Goal: Book appointment/travel/reservation

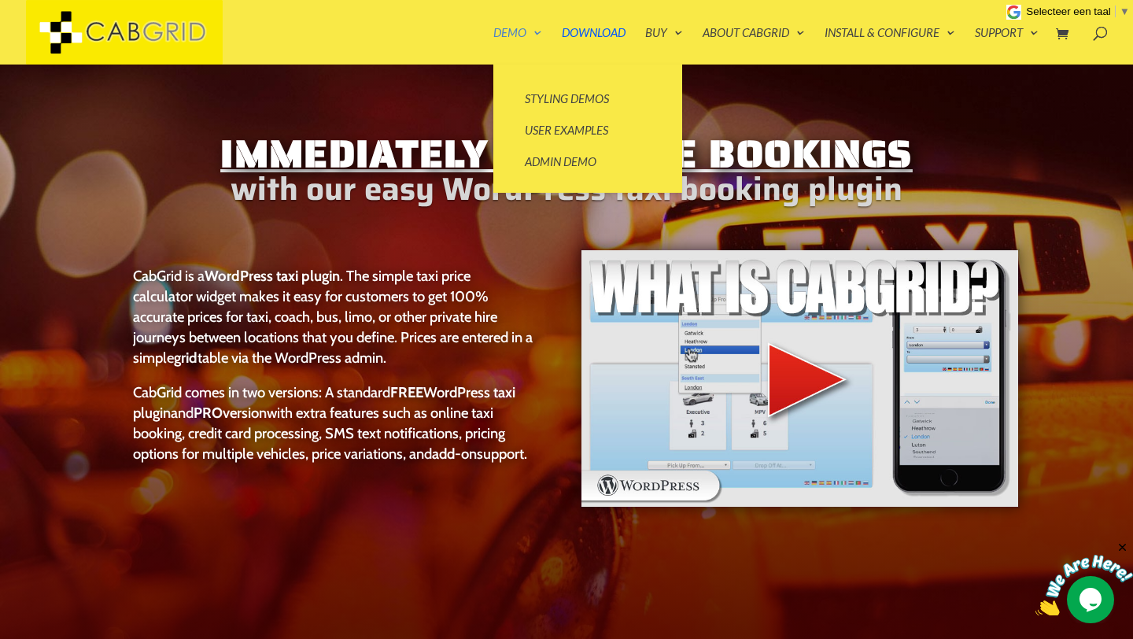
click at [521, 32] on link "Demo" at bounding box center [518, 46] width 49 height 38
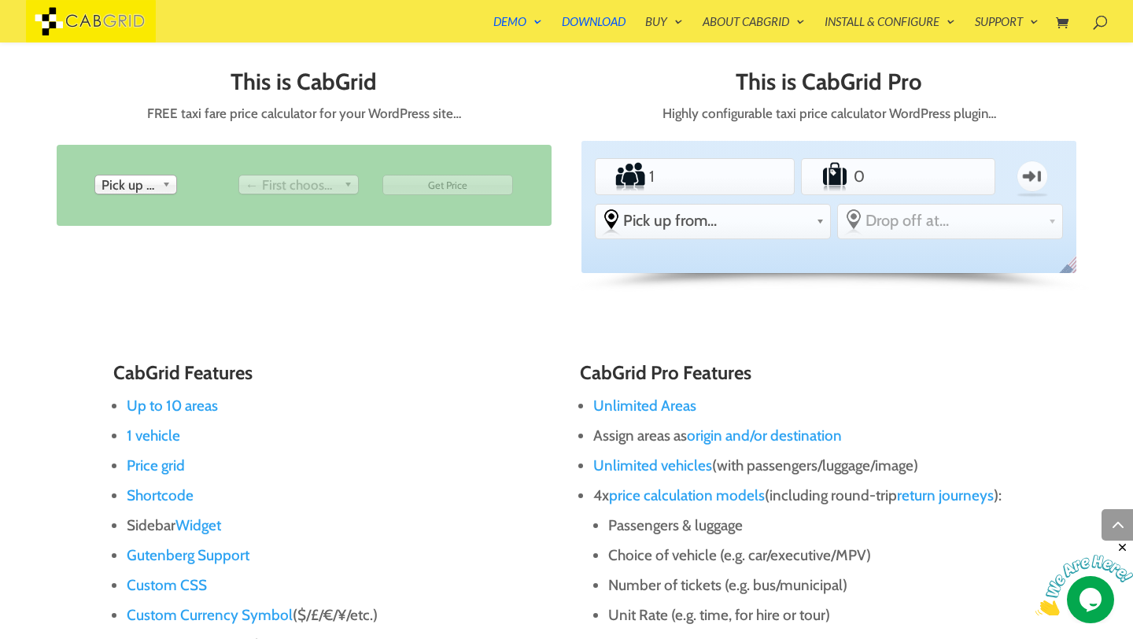
scroll to position [676, 0]
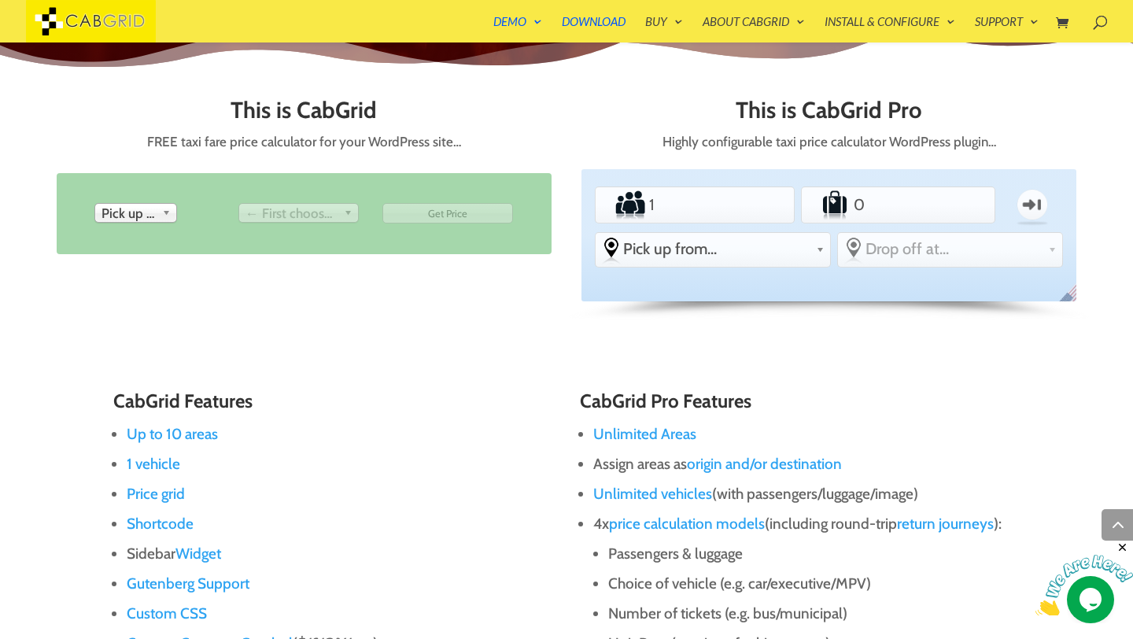
click at [308, 214] on span "← First choose pick up" at bounding box center [292, 213] width 92 height 19
click at [154, 205] on span "Pick up from" at bounding box center [129, 213] width 54 height 19
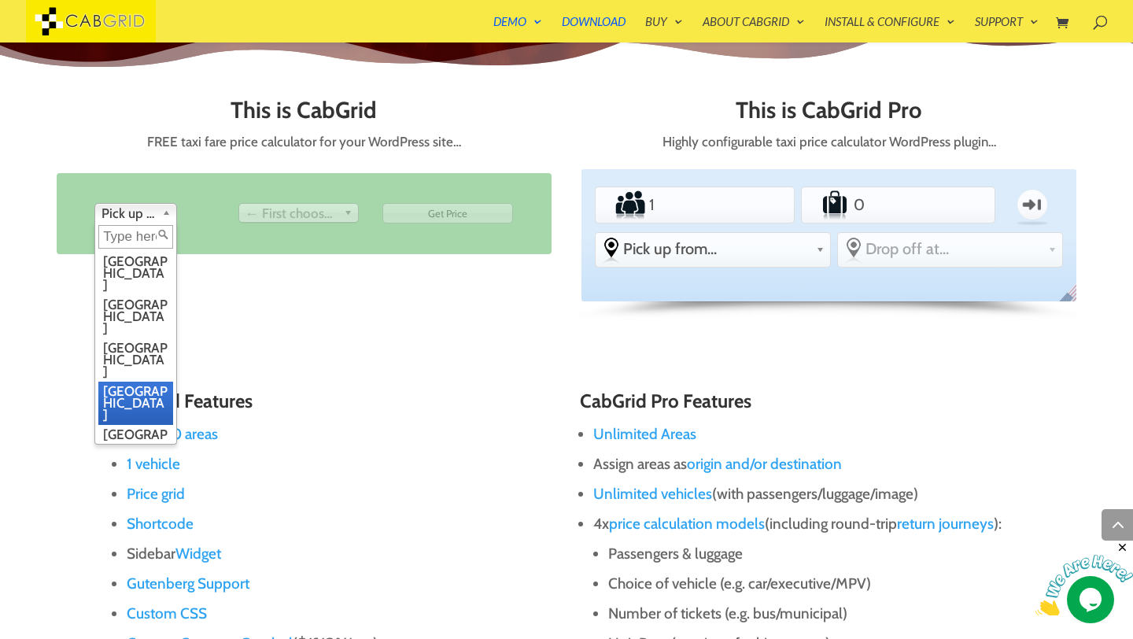
click at [138, 382] on li "[GEOGRAPHIC_DATA]" at bounding box center [135, 403] width 75 height 43
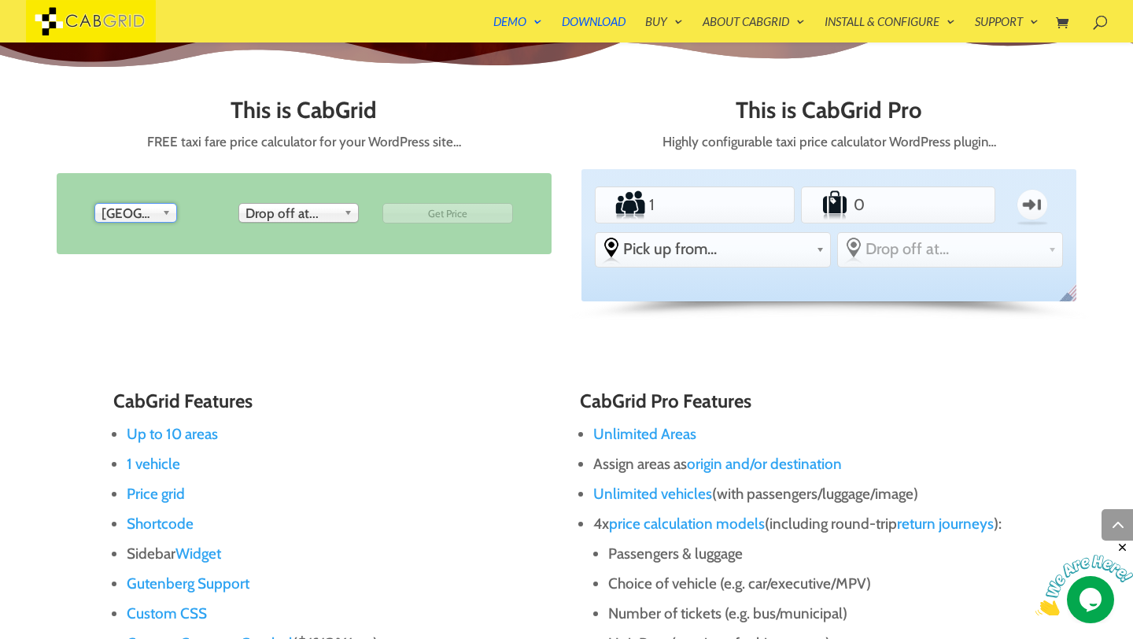
click at [274, 201] on li "To Drop off at... London Birmingham Manchester Edinburgh Leeds Bristol Glasgow …" at bounding box center [304, 213] width 141 height 31
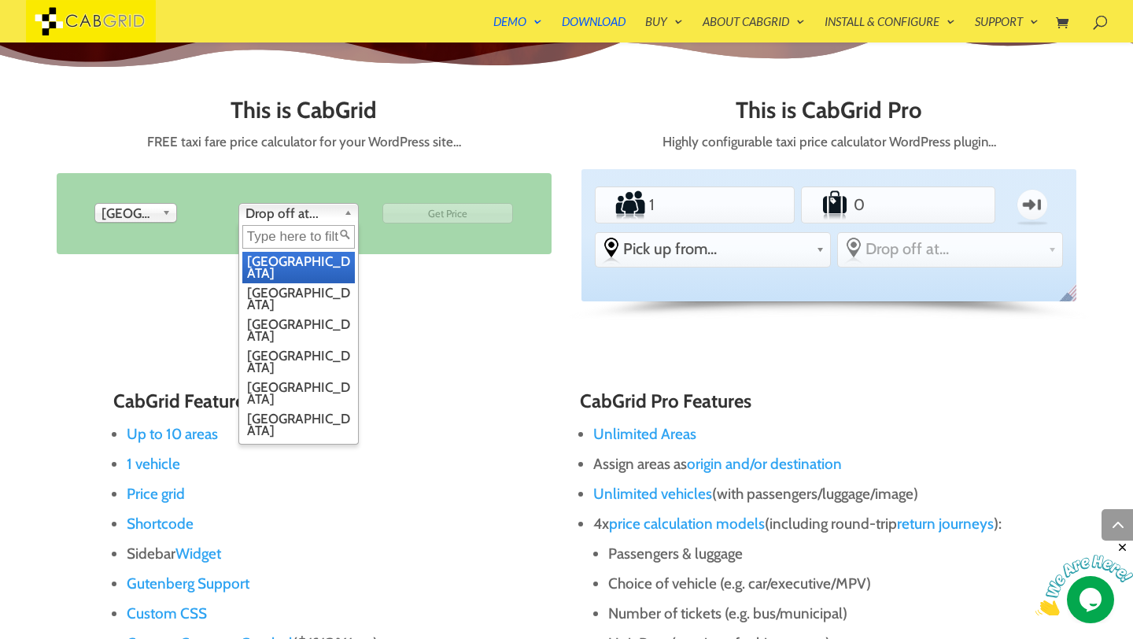
click at [275, 205] on span "Drop off at..." at bounding box center [292, 213] width 92 height 19
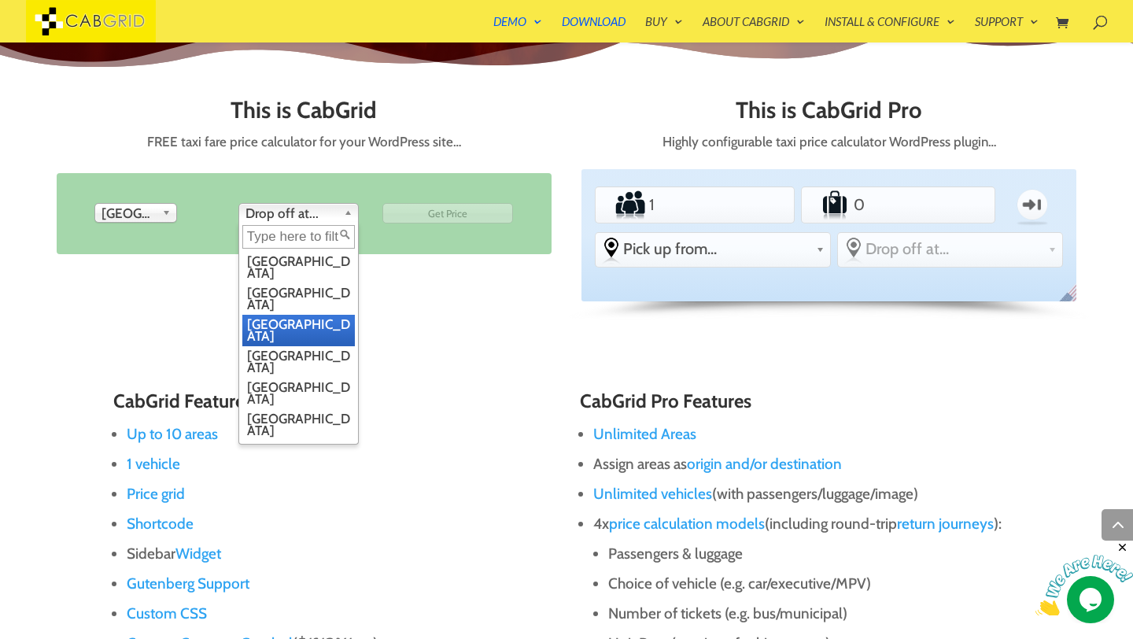
click at [291, 315] on li "[GEOGRAPHIC_DATA]" at bounding box center [298, 330] width 113 height 31
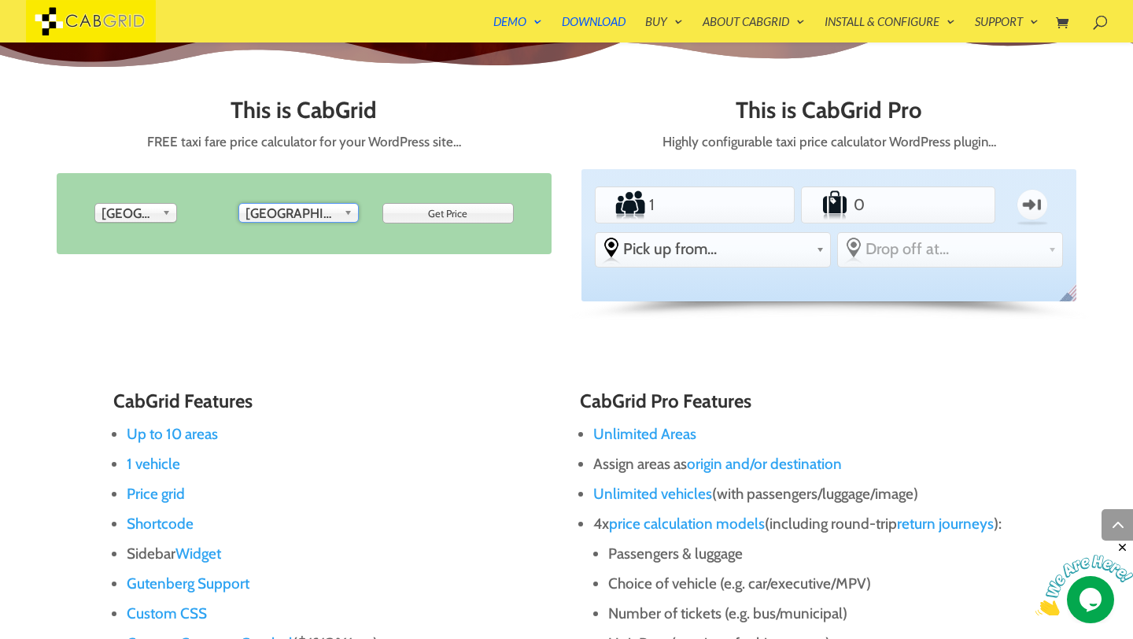
click at [445, 209] on input "Get Price" at bounding box center [448, 213] width 131 height 20
type input "Get Price"
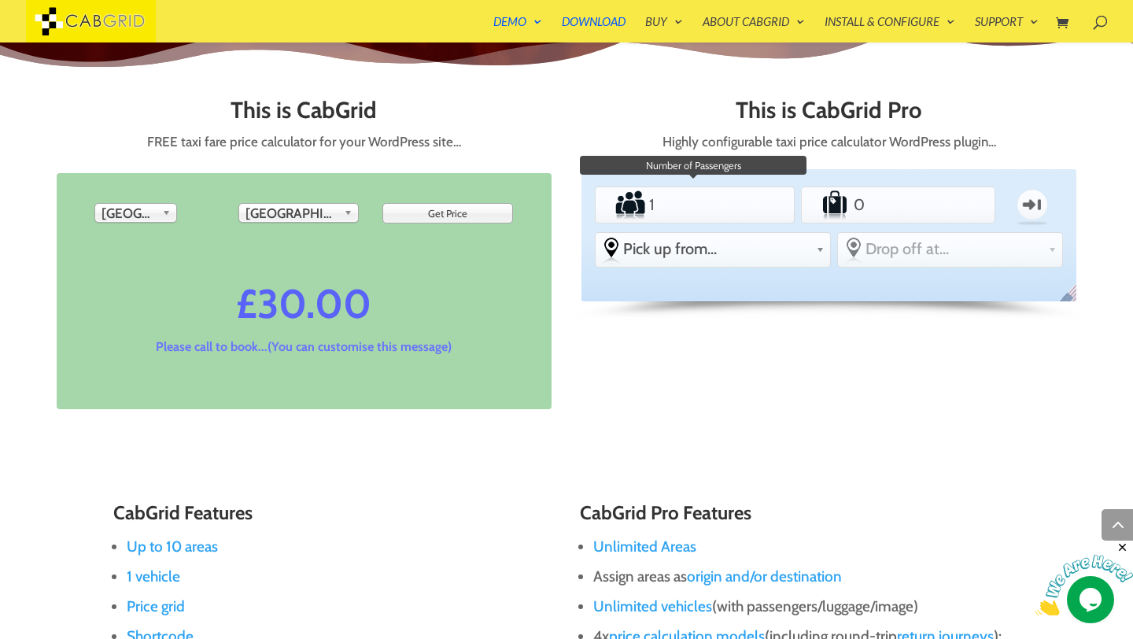
click at [727, 205] on input "1" at bounding box center [695, 204] width 98 height 31
click at [733, 195] on input "2" at bounding box center [695, 204] width 98 height 31
click at [733, 195] on input "3" at bounding box center [695, 204] width 98 height 31
type input "4"
click at [733, 195] on input "4" at bounding box center [695, 204] width 98 height 31
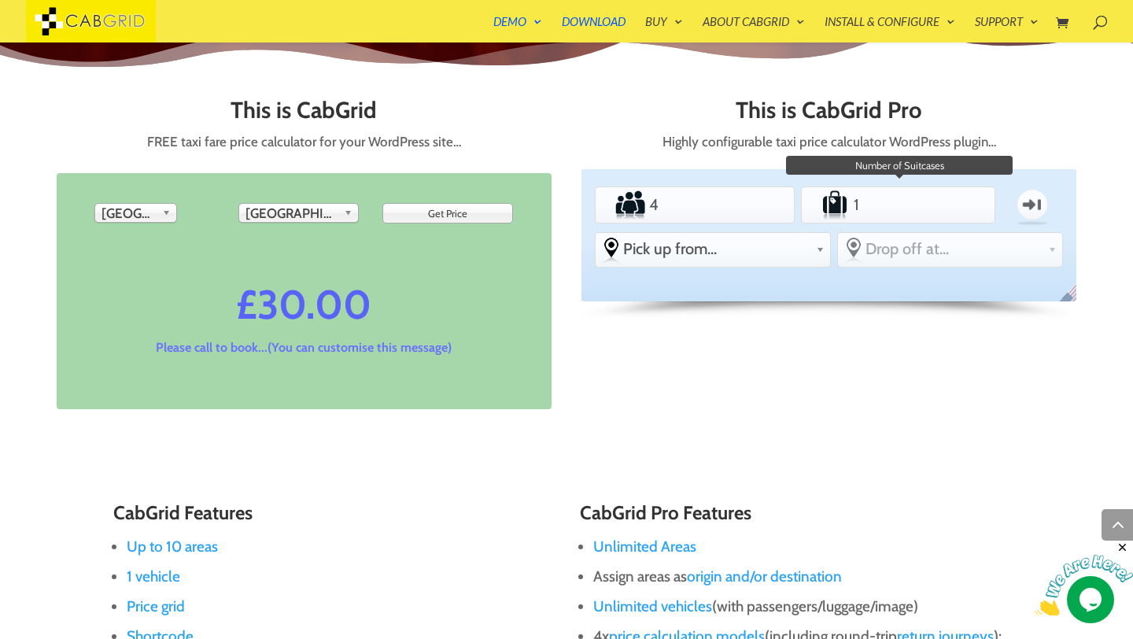
click at [934, 198] on input "1" at bounding box center [898, 204] width 94 height 31
click at [934, 198] on input "2" at bounding box center [898, 204] width 94 height 31
type input "3"
click at [934, 198] on input "3" at bounding box center [898, 204] width 94 height 31
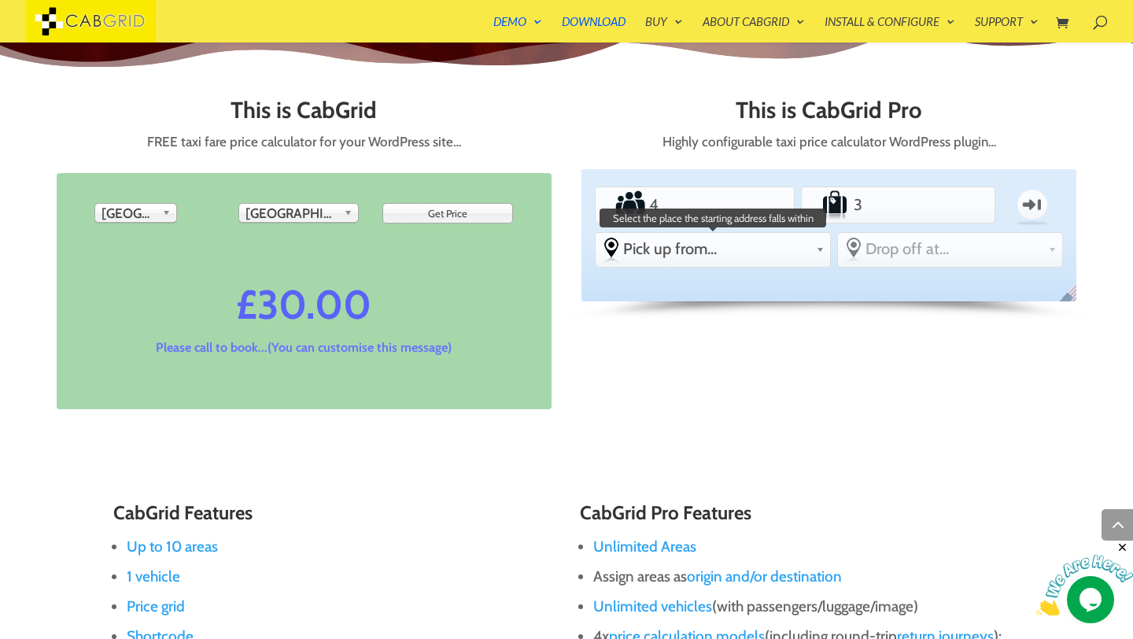
click at [731, 241] on span "Pick up from..." at bounding box center [716, 248] width 187 height 19
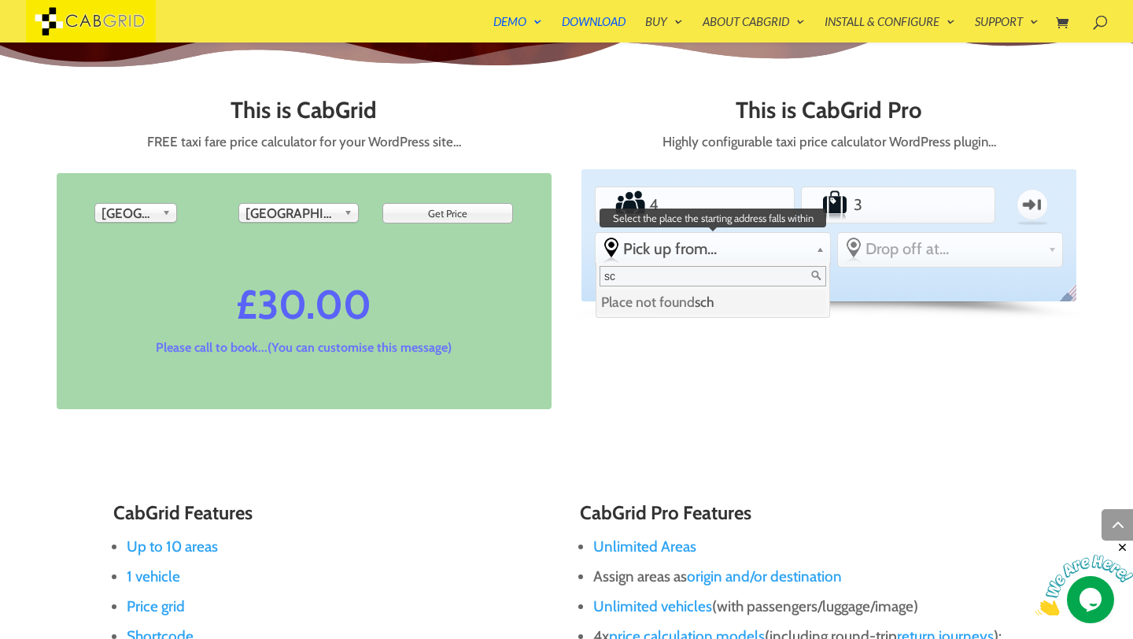
type input "s"
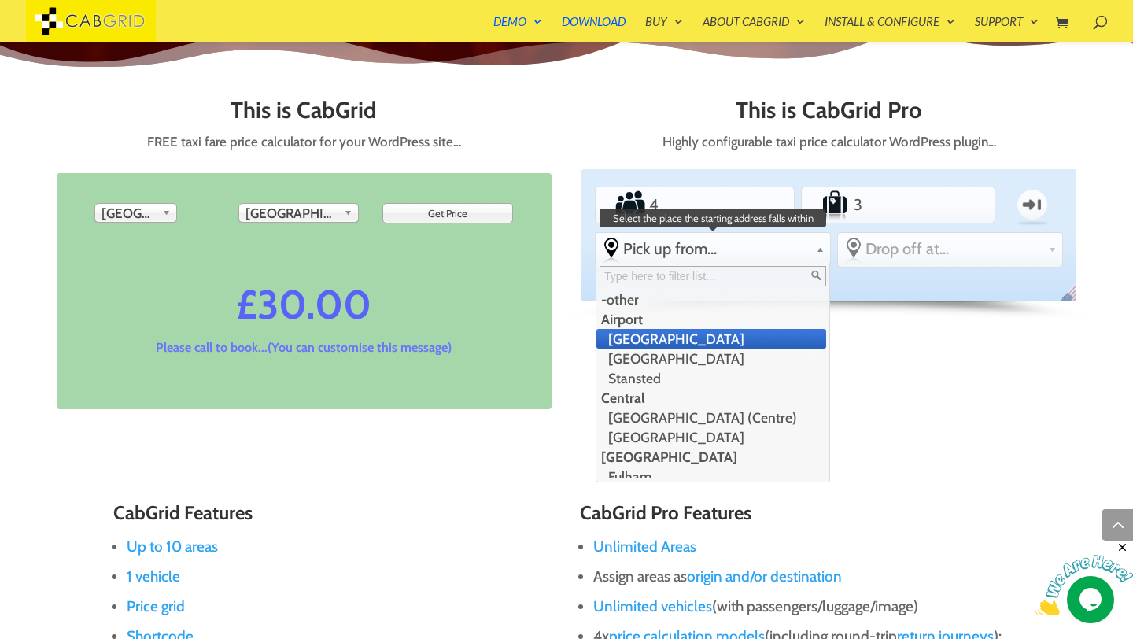
click at [676, 346] on li "[GEOGRAPHIC_DATA]" at bounding box center [712, 339] width 230 height 20
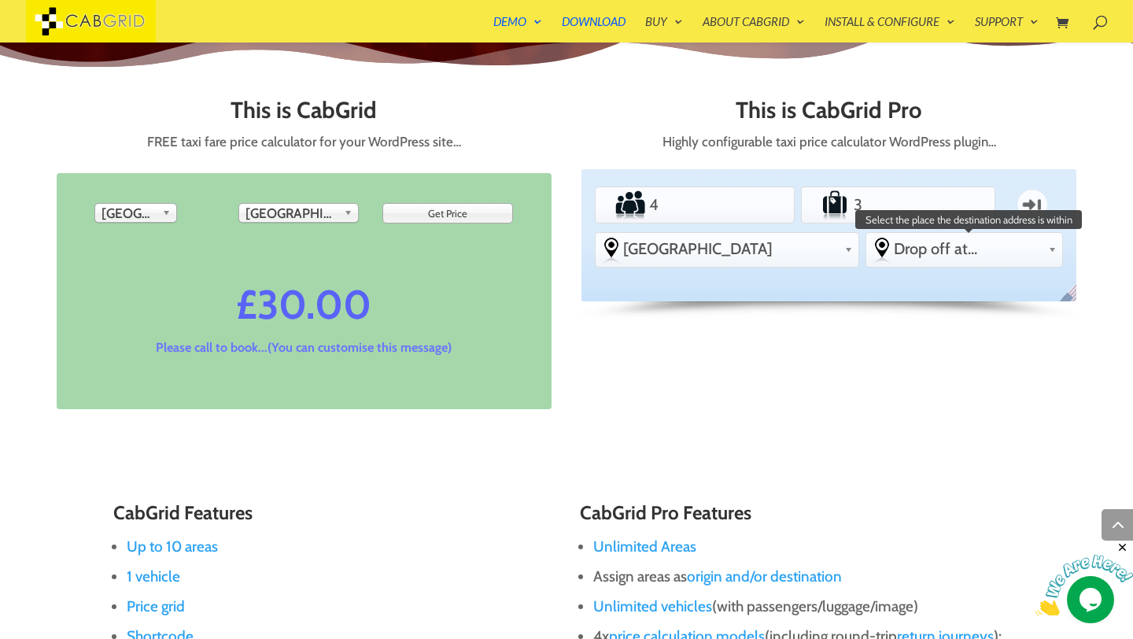
click at [1045, 251] on link "Drop off at..." at bounding box center [965, 248] width 197 height 31
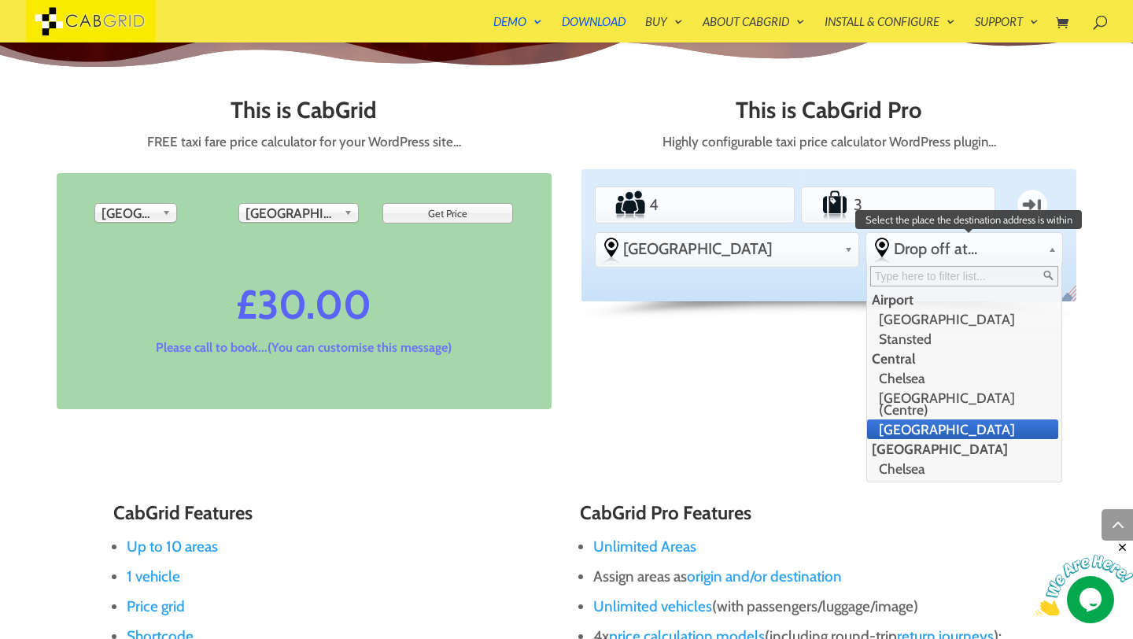
click at [911, 420] on li "[GEOGRAPHIC_DATA]" at bounding box center [963, 430] width 192 height 20
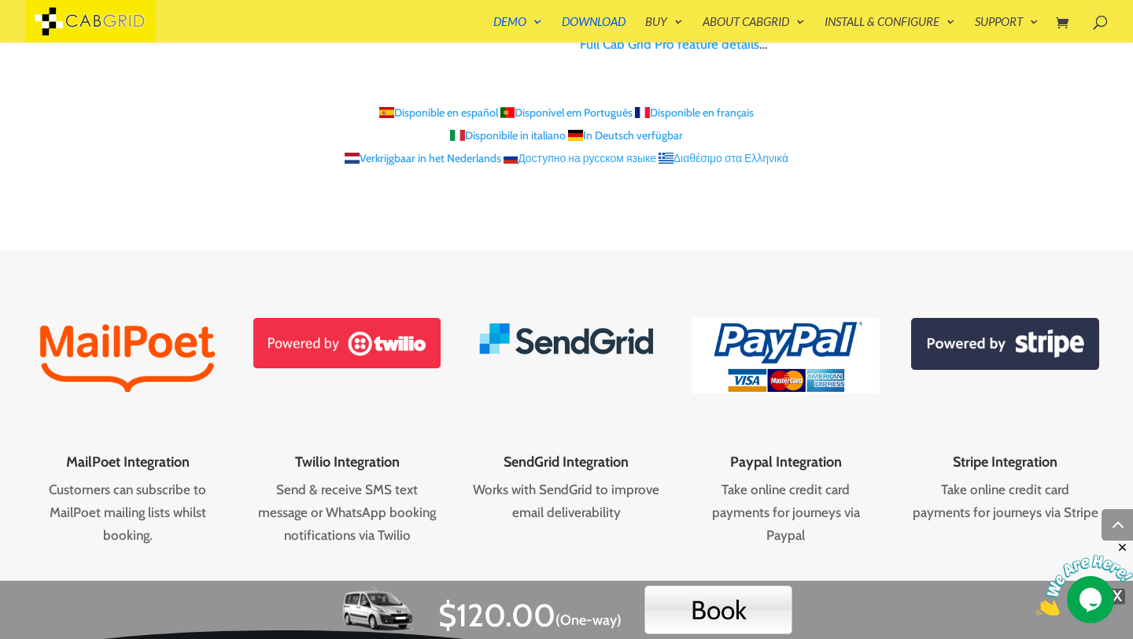
scroll to position [2350, 0]
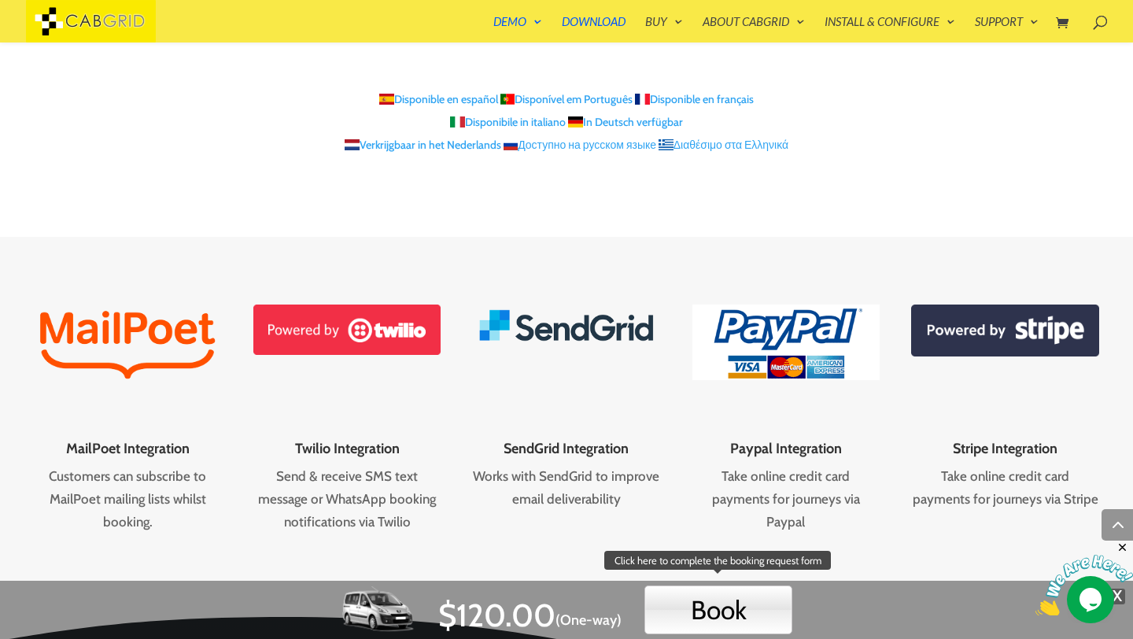
click at [706, 599] on button "Book" at bounding box center [719, 610] width 148 height 49
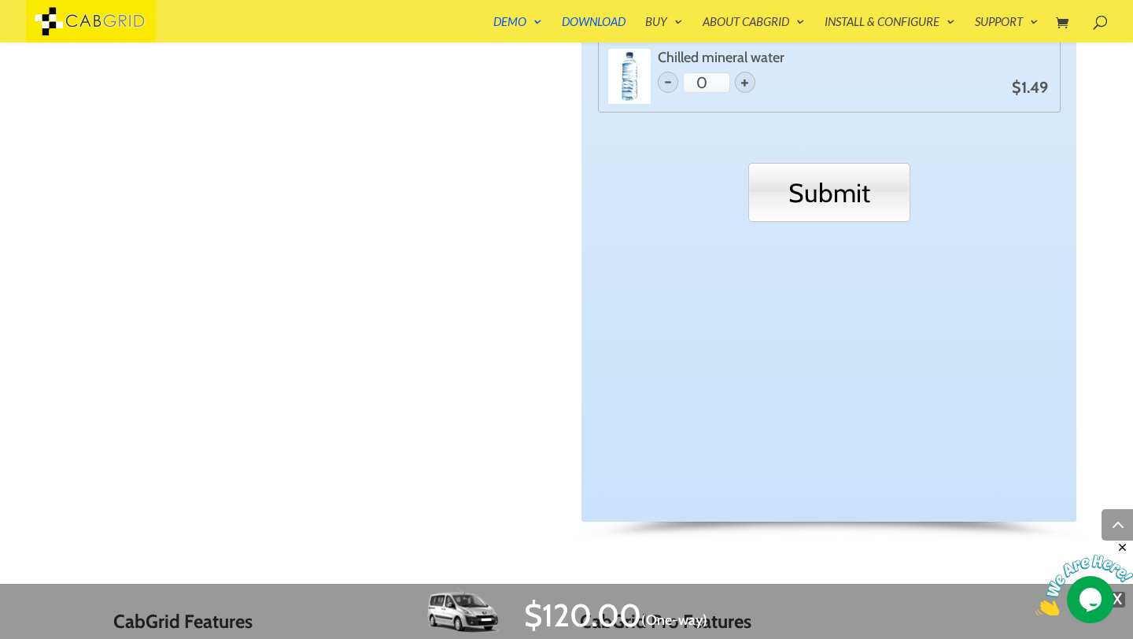
scroll to position [1456, 0]
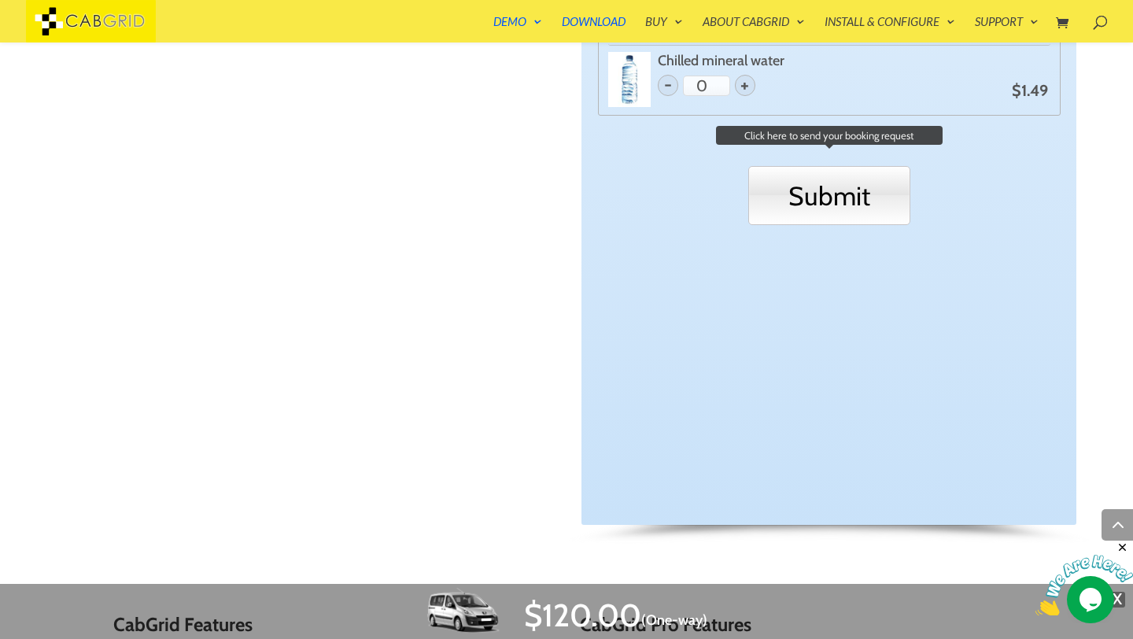
click at [848, 201] on input "Submit" at bounding box center [830, 195] width 162 height 59
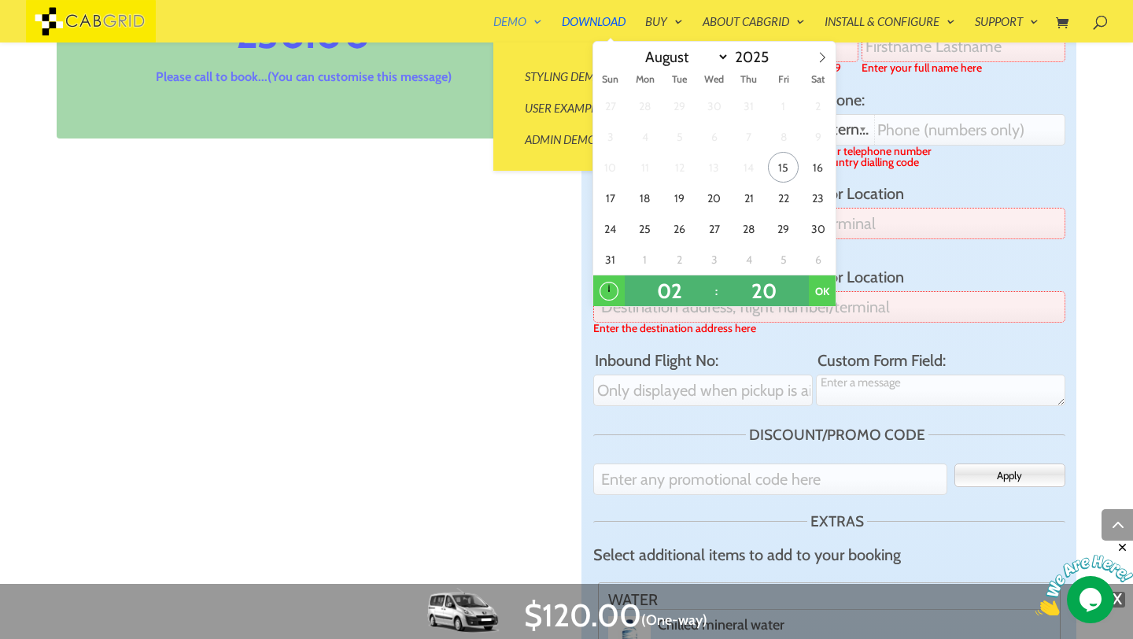
click at [531, 23] on link "Demo" at bounding box center [518, 29] width 49 height 27
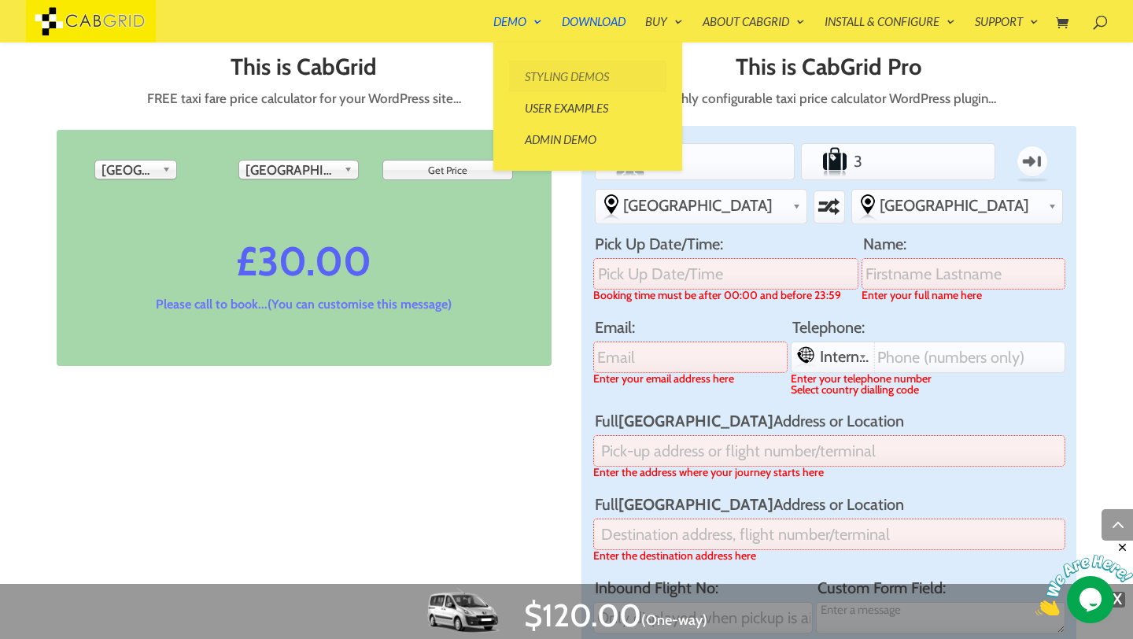
scroll to position [710, 0]
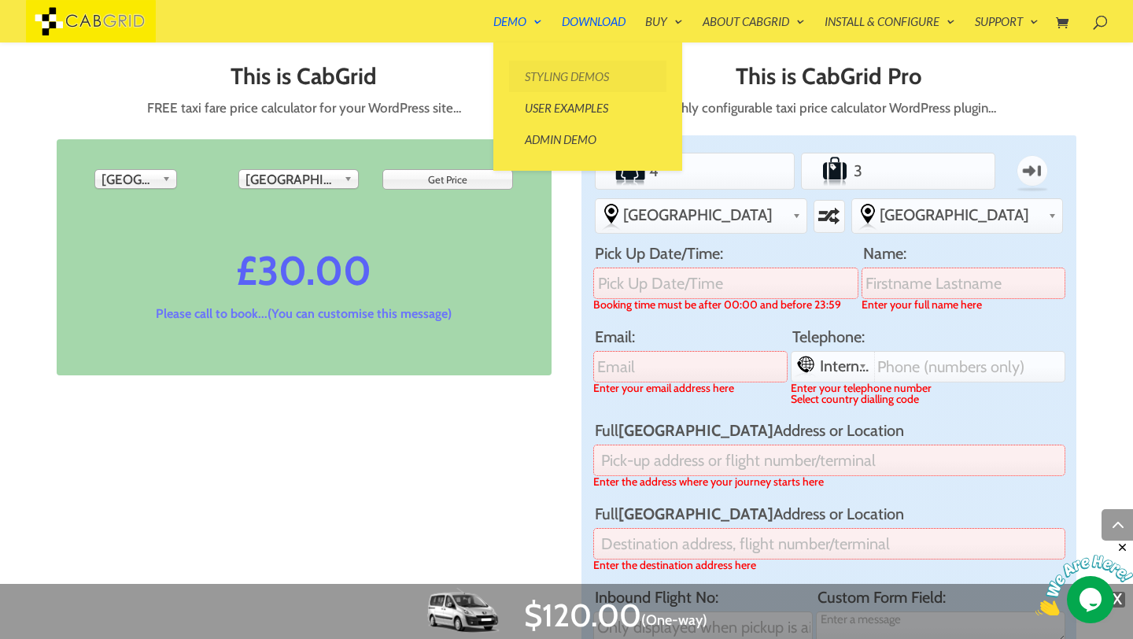
click at [574, 75] on link "Styling Demos" at bounding box center [587, 76] width 157 height 31
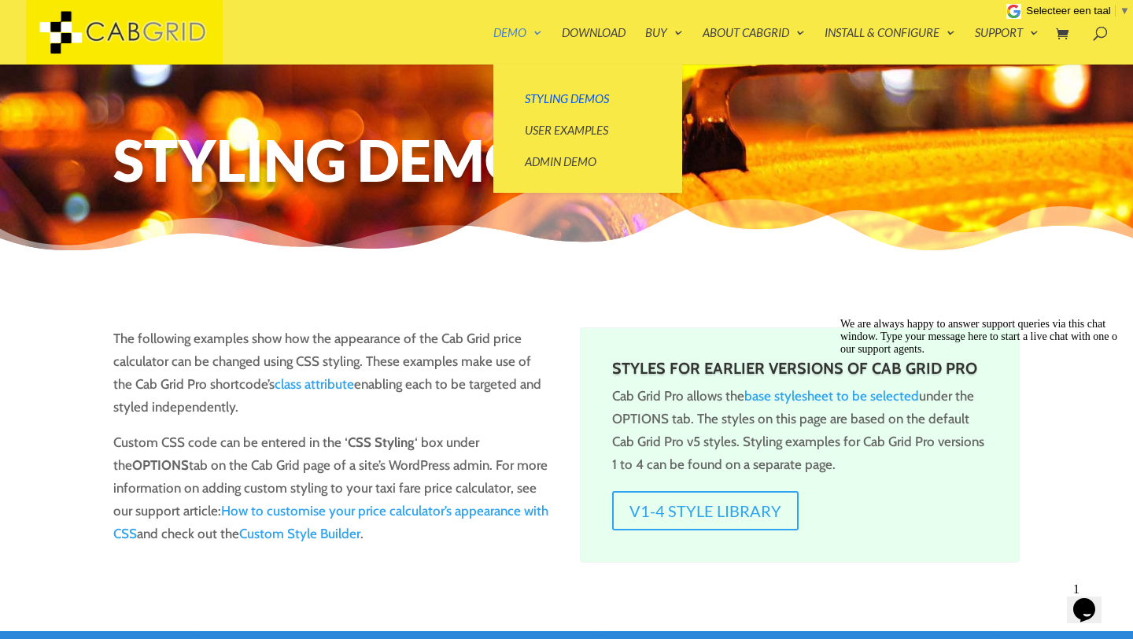
click at [525, 41] on link "Demo" at bounding box center [518, 46] width 49 height 38
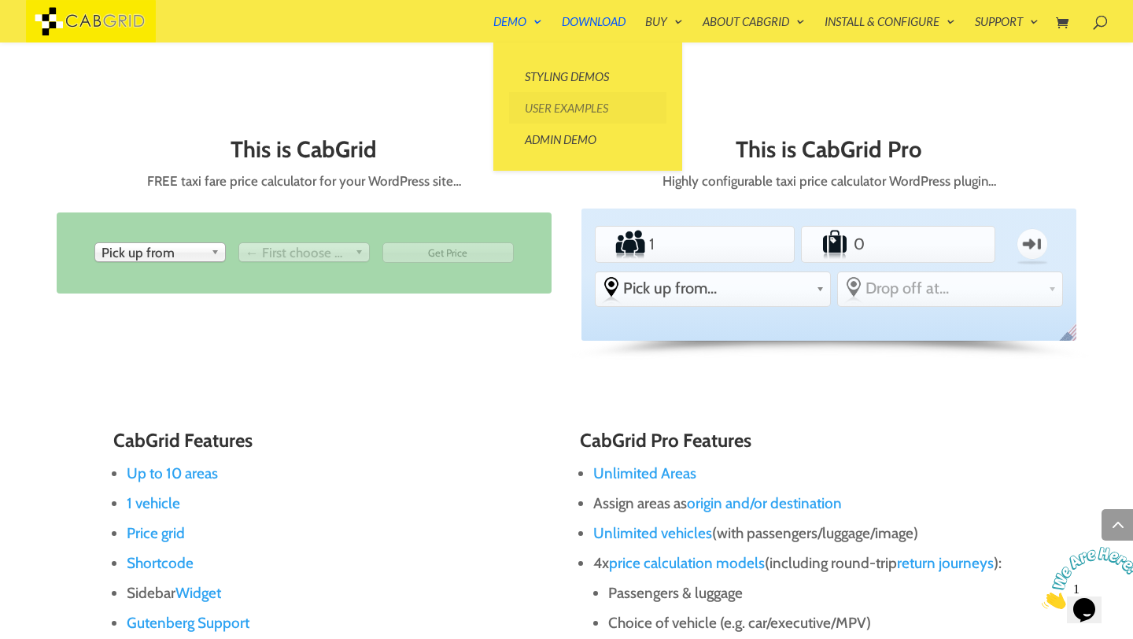
scroll to position [637, 0]
click at [574, 115] on link "User Examples" at bounding box center [587, 107] width 157 height 31
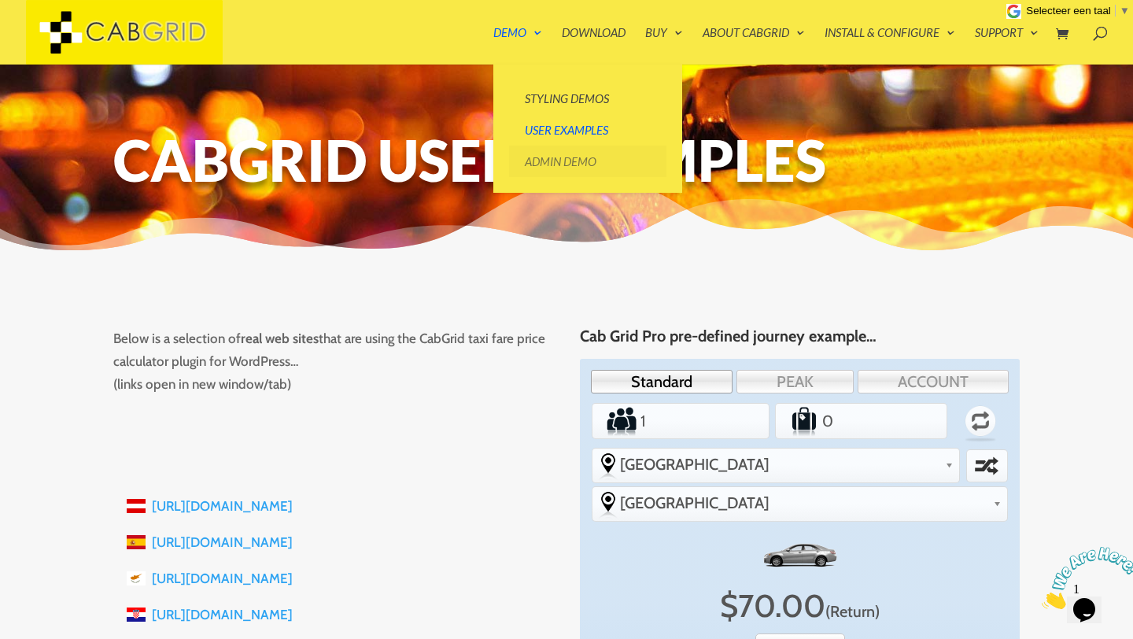
click at [557, 156] on link "Admin Demo" at bounding box center [587, 161] width 157 height 31
click at [549, 164] on link "Admin Demo" at bounding box center [587, 161] width 157 height 31
click at [544, 157] on link "Admin Demo" at bounding box center [587, 161] width 157 height 31
click at [530, 31] on link "Demo" at bounding box center [518, 46] width 49 height 38
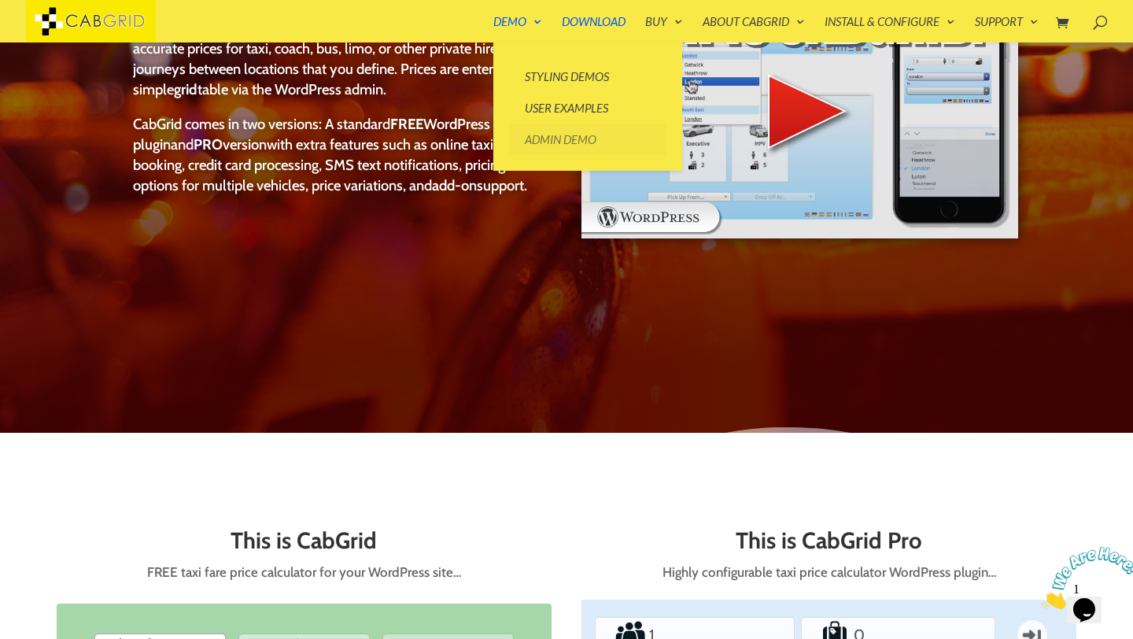
scroll to position [383, 0]
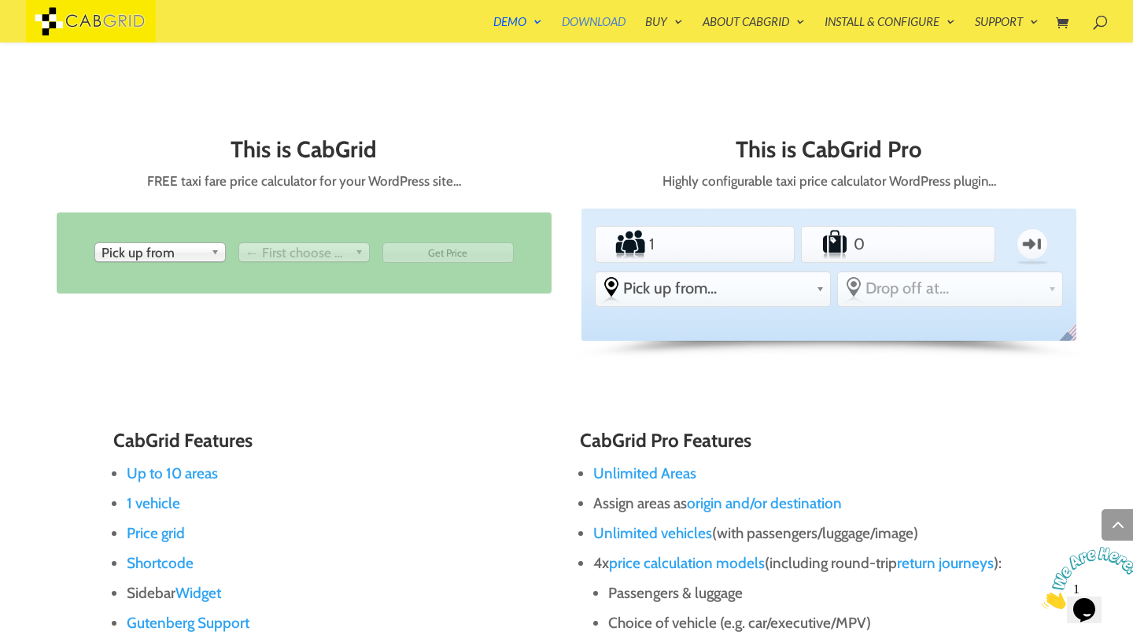
click at [589, 28] on link "Download" at bounding box center [594, 29] width 64 height 27
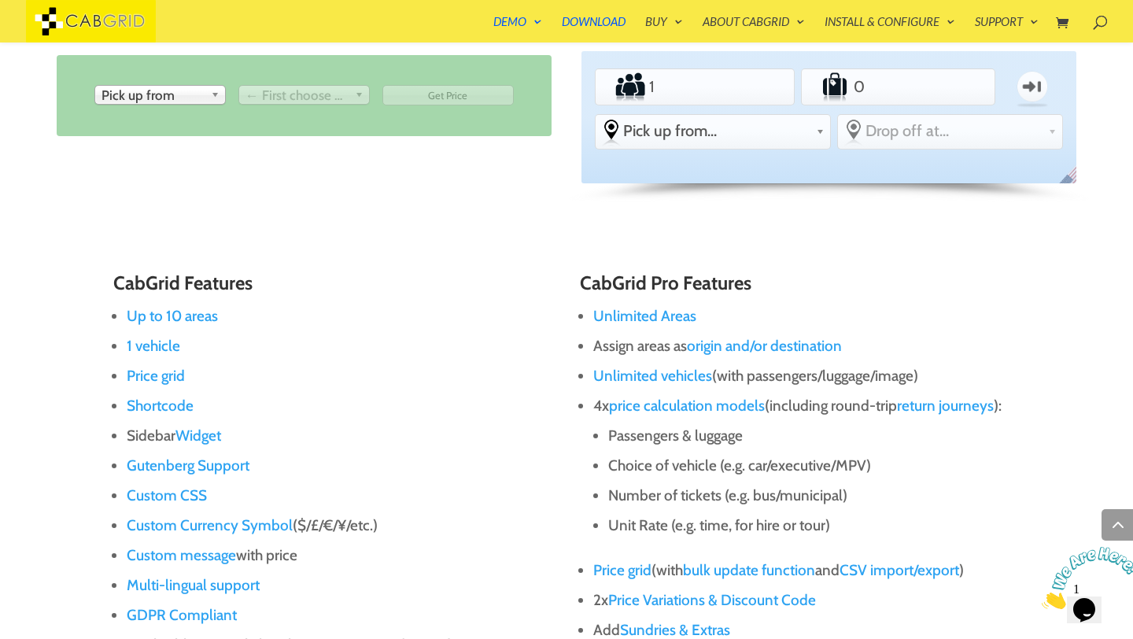
scroll to position [793, 0]
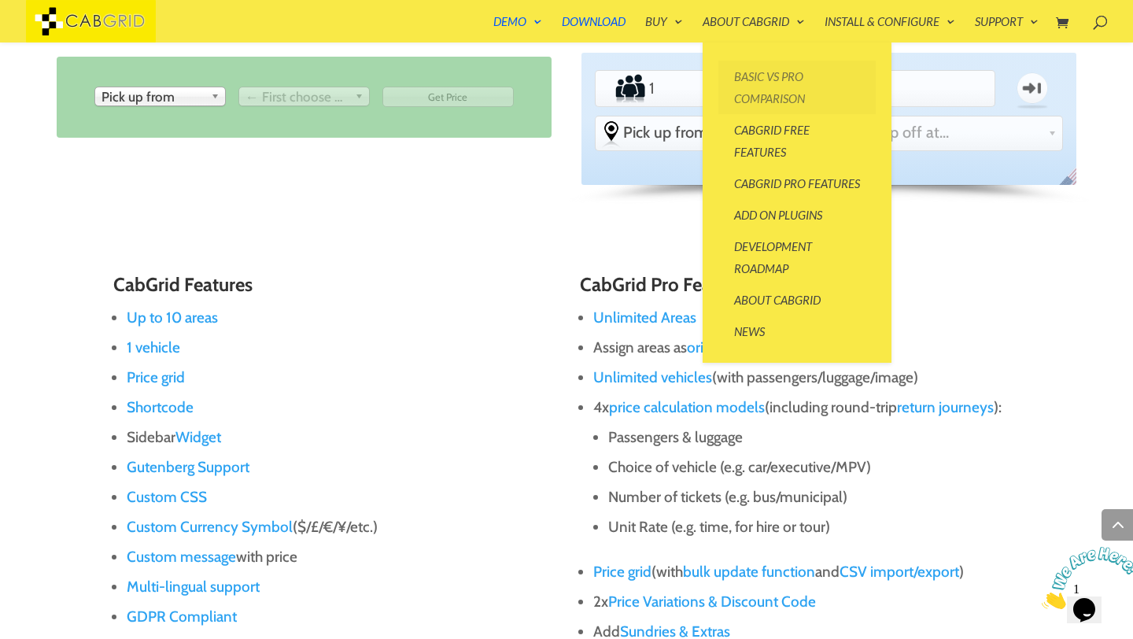
click at [772, 84] on link "Basic vs Pro Comparison" at bounding box center [797, 88] width 157 height 54
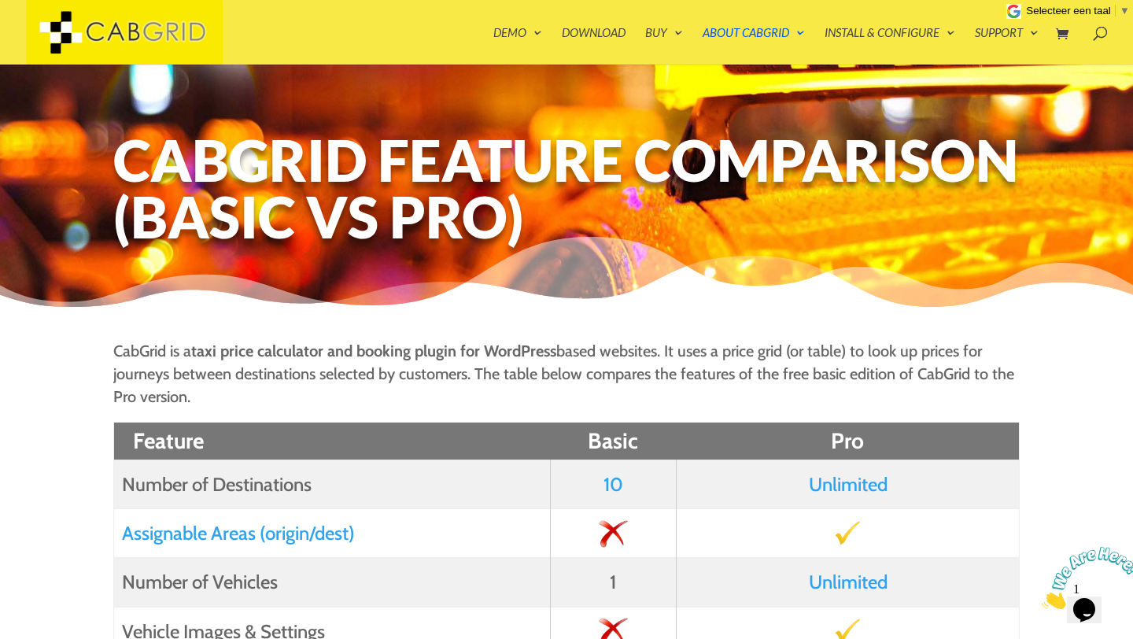
click at [1118, 11] on link "Selecteer een taal ​ ▼" at bounding box center [1078, 11] width 104 height 12
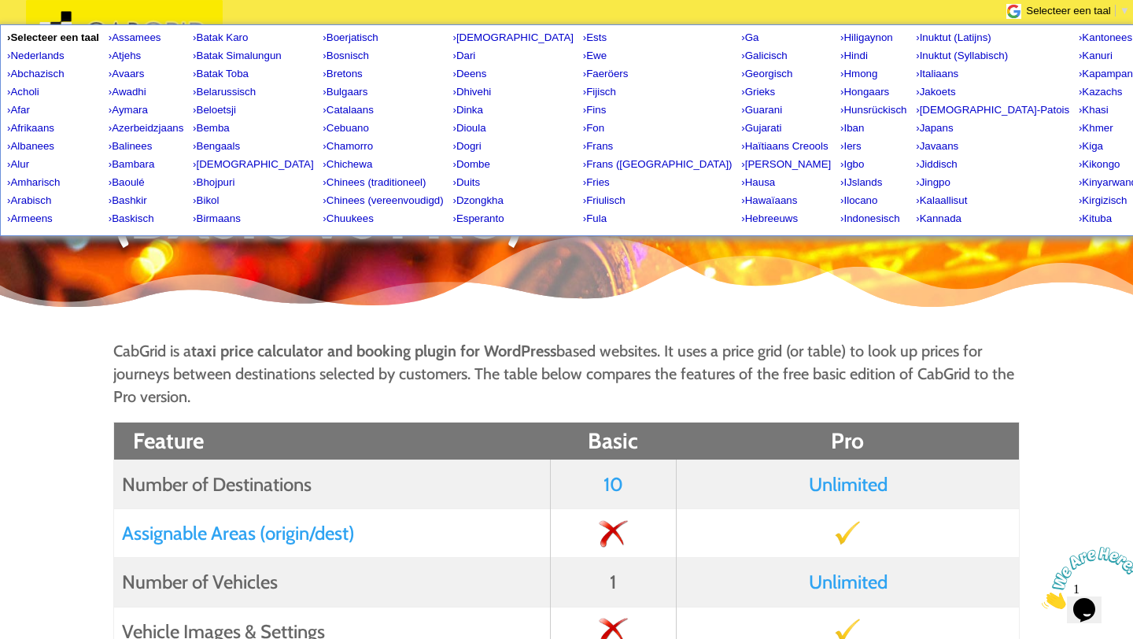
click at [1126, 10] on span "▼" at bounding box center [1125, 11] width 10 height 12
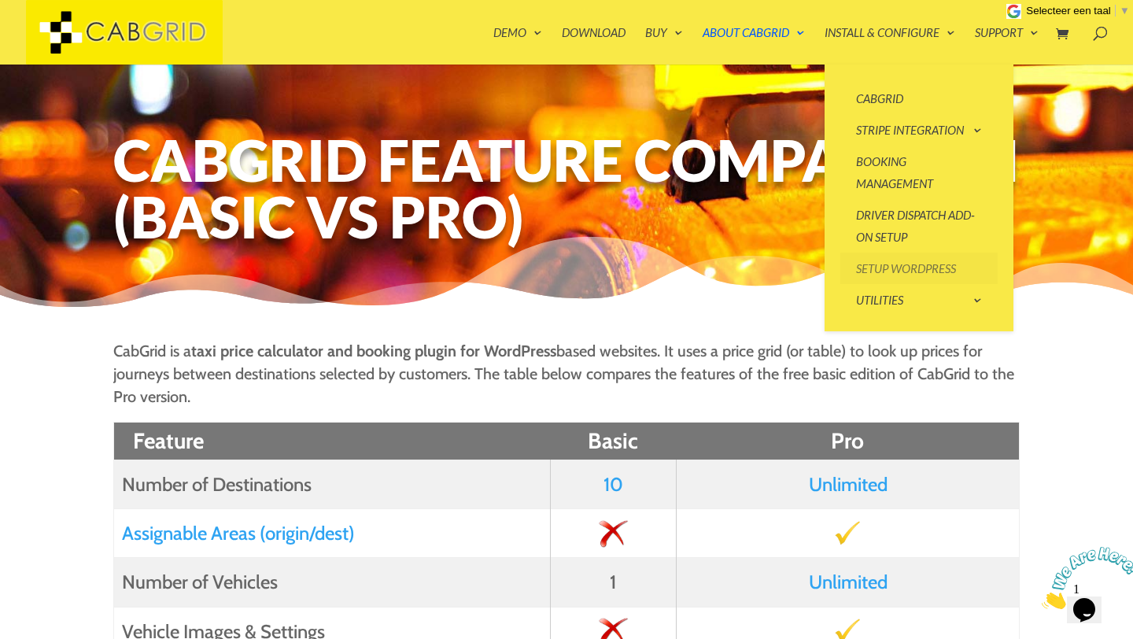
click at [901, 269] on link "Setup WordPress" at bounding box center [919, 268] width 157 height 31
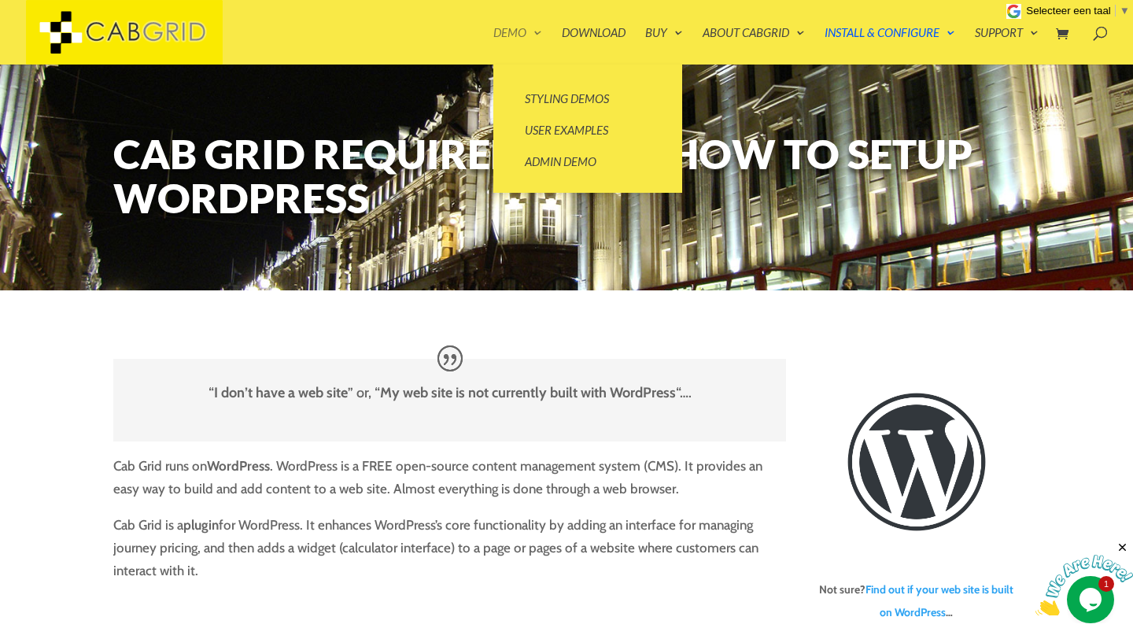
click at [527, 28] on link "Demo" at bounding box center [518, 46] width 49 height 38
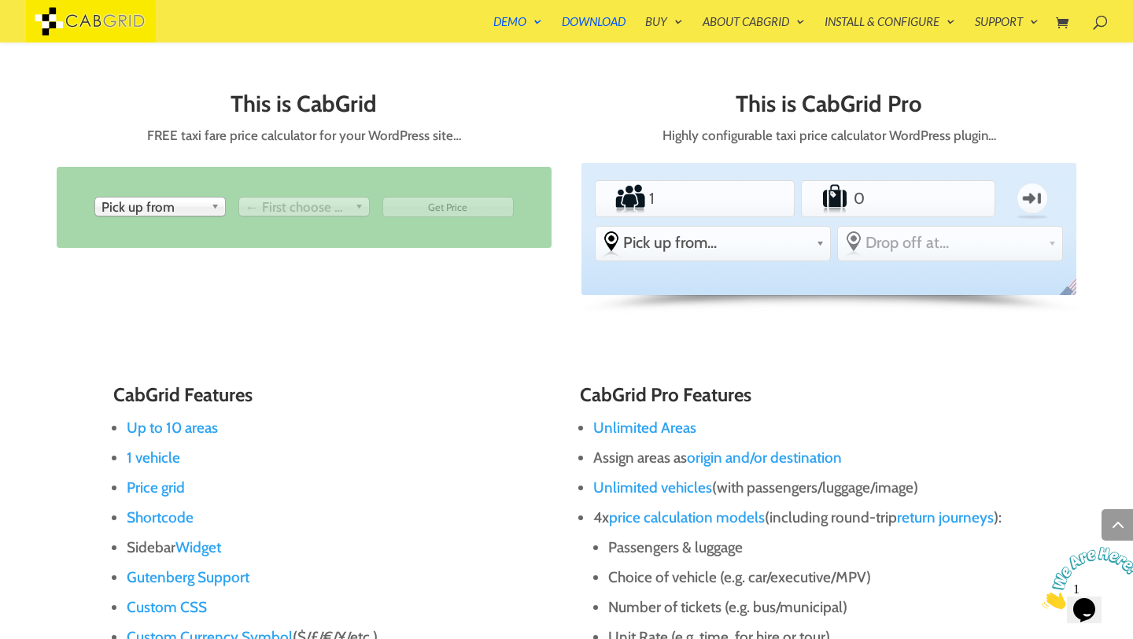
scroll to position [686, 0]
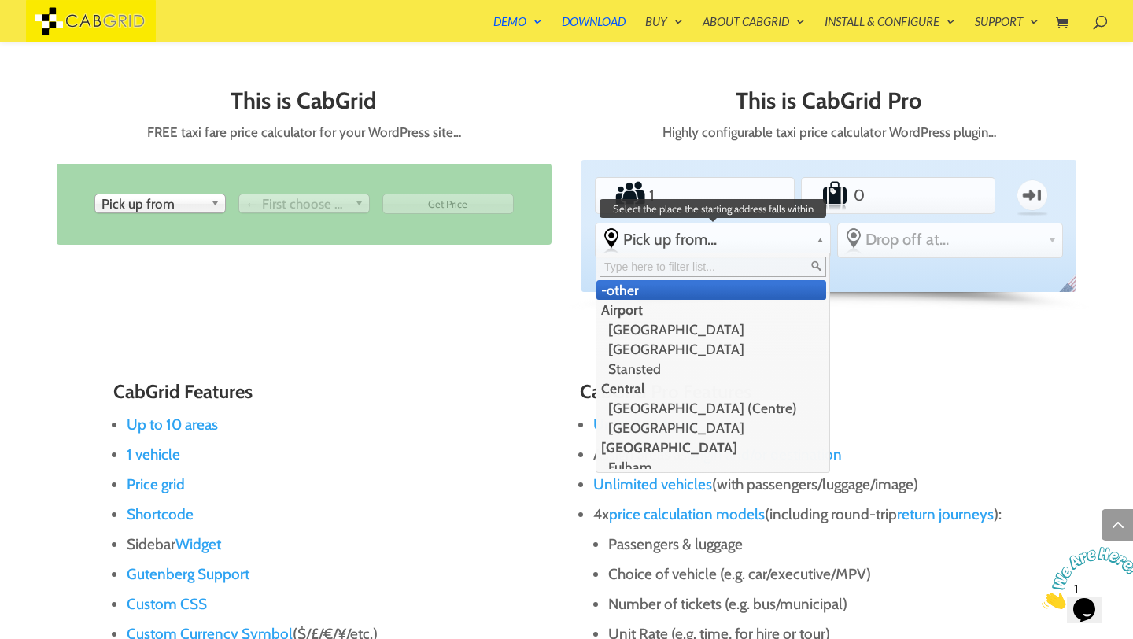
click at [815, 239] on link "Pick up from..." at bounding box center [713, 239] width 235 height 31
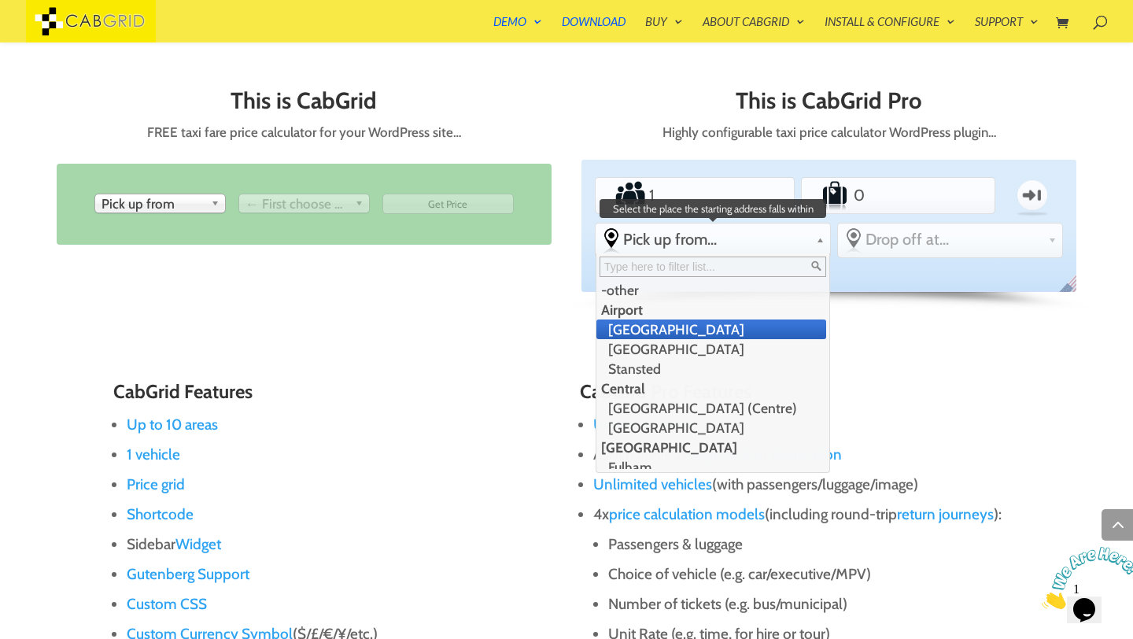
click at [781, 326] on li "[GEOGRAPHIC_DATA]" at bounding box center [712, 330] width 230 height 20
